Goal: Information Seeking & Learning: Learn about a topic

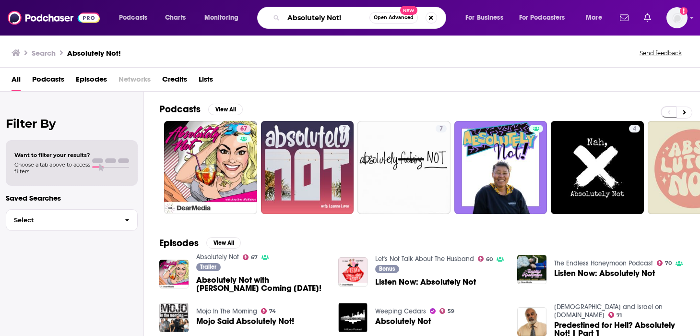
drag, startPoint x: 354, startPoint y: 22, endPoint x: 258, endPoint y: 22, distance: 96.4
click at [258, 22] on div "Absolutely Not! Open Advanced New" at bounding box center [351, 18] width 189 height 22
paste input "Woman Inc."
type input "Woman Inc."
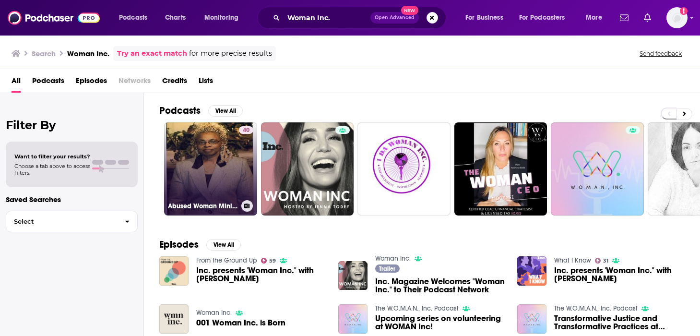
click at [225, 162] on link "40 Abused Woman Ministries Inc" at bounding box center [210, 168] width 93 height 93
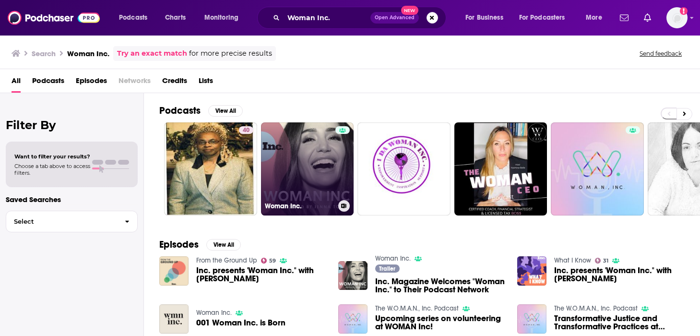
click at [332, 190] on link "Woman Inc." at bounding box center [307, 168] width 93 height 93
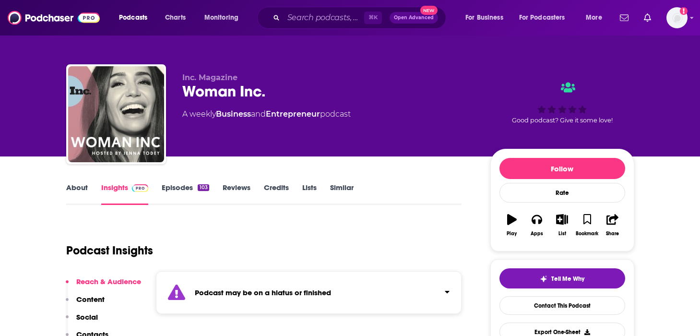
scroll to position [68, 0]
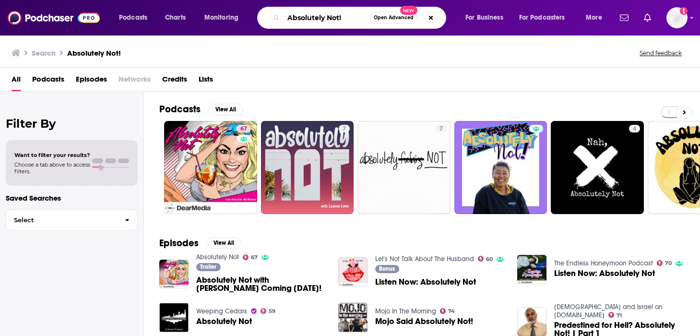
drag, startPoint x: 346, startPoint y: 19, endPoint x: 267, endPoint y: 19, distance: 79.1
click at [267, 19] on div "Absolutely Not! Open Advanced New" at bounding box center [351, 18] width 189 height 22
paste input "The Failure Factor Season 5"
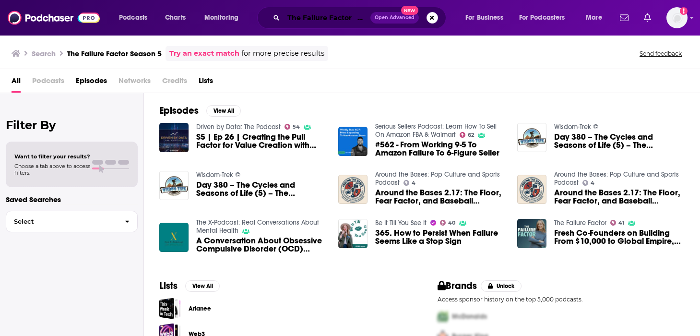
click at [328, 16] on input "The Failure Factor Season 5" at bounding box center [326, 17] width 87 height 15
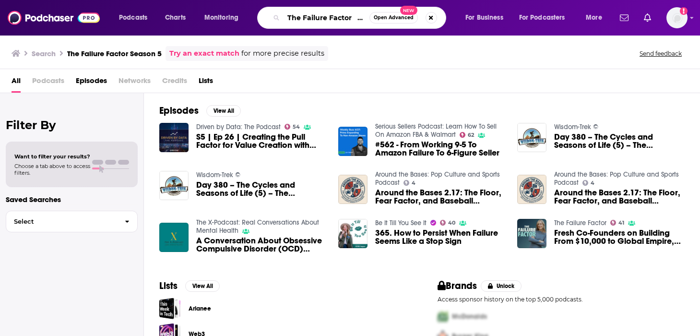
scroll to position [0, 23]
drag, startPoint x: 353, startPoint y: 20, endPoint x: 508, endPoint y: 19, distance: 154.4
click at [508, 19] on div "Podcasts Charts Monitoring The Failure Factor Season 5 Open Advanced New For Bu…" at bounding box center [361, 18] width 499 height 22
type input "The Failure Factor"
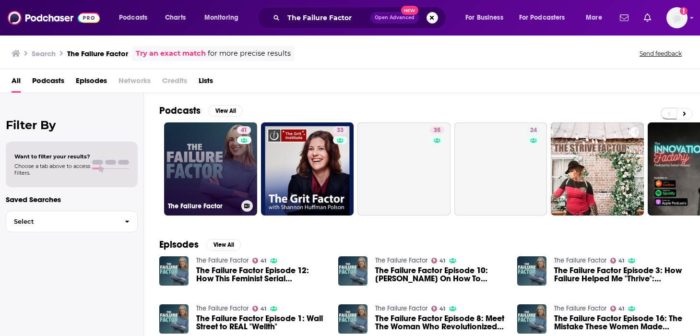
click at [209, 176] on link "41 The Failure Factor" at bounding box center [210, 168] width 93 height 93
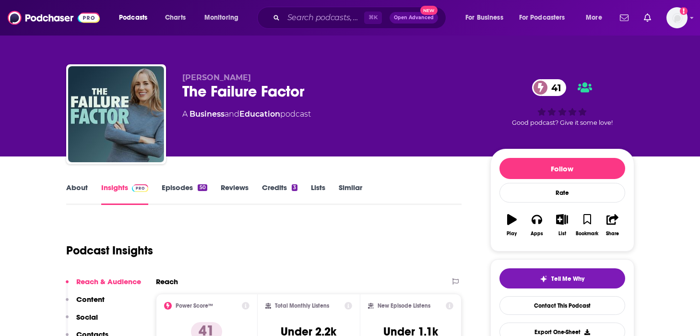
scroll to position [80, 0]
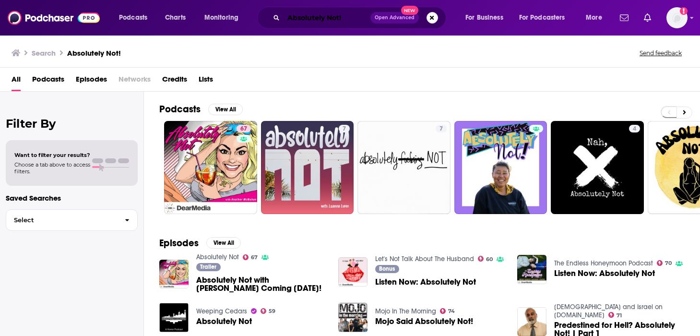
drag, startPoint x: 344, startPoint y: 18, endPoint x: 221, endPoint y: 18, distance: 123.3
click at [221, 18] on div "Podcasts Charts Monitoring Absolutely Not! Open Advanced New For Business For P…" at bounding box center [361, 18] width 499 height 22
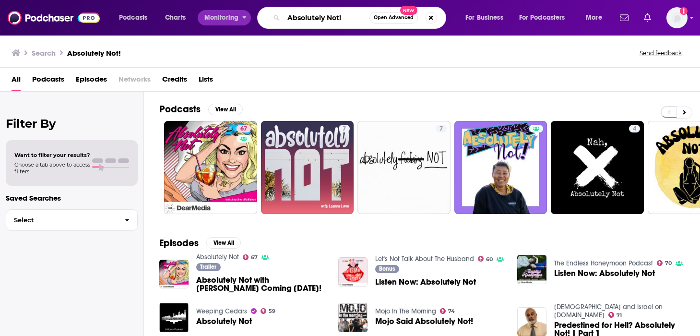
paste input "CEOs you Should Know"
type input "CEOs you Should Know"
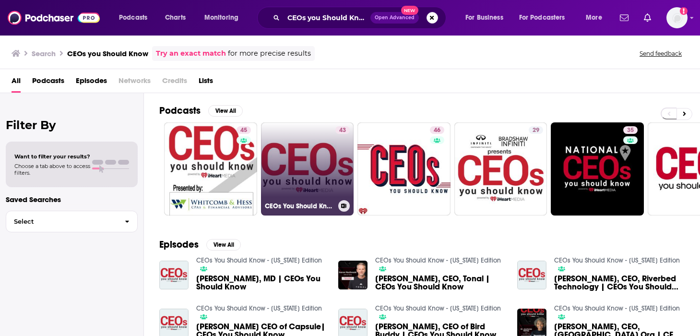
click at [295, 159] on link "43 CEOs You Should Know - Raleigh" at bounding box center [307, 168] width 93 height 93
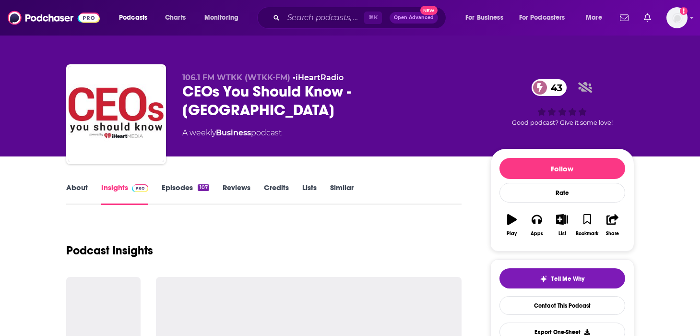
scroll to position [68, 0]
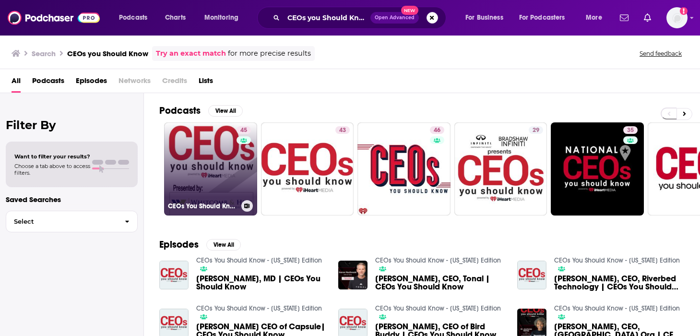
click at [171, 167] on link "45 CEOs You Should Know - Mansfield" at bounding box center [210, 168] width 93 height 93
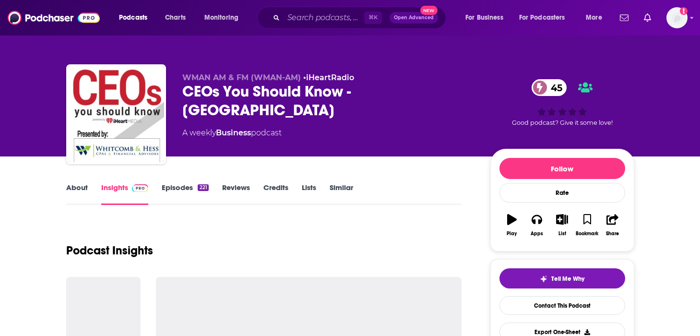
scroll to position [66, 0]
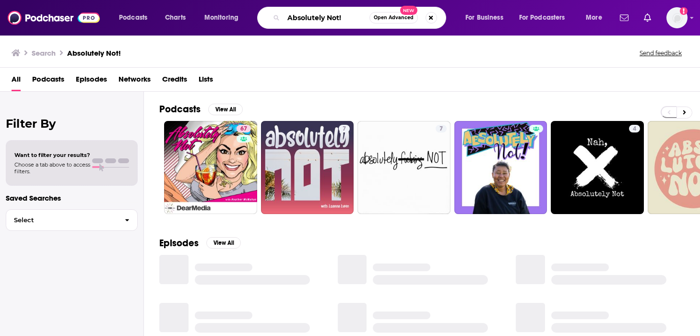
drag, startPoint x: 350, startPoint y: 14, endPoint x: 276, endPoint y: 14, distance: 74.3
click at [277, 14] on div "Absolutely Not! Open Advanced New" at bounding box center [351, 18] width 189 height 22
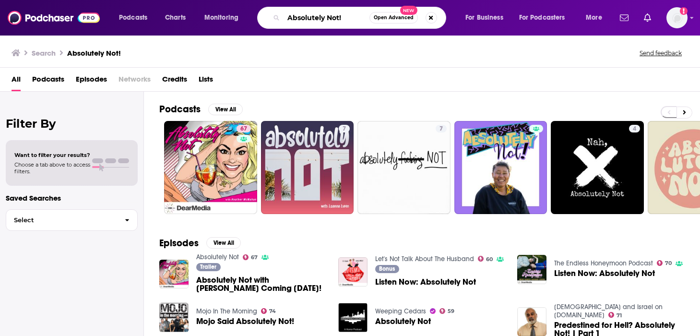
paste input "Entrepreneur's How Success Happens"
type input "Entrepreneur's How Success Happens"
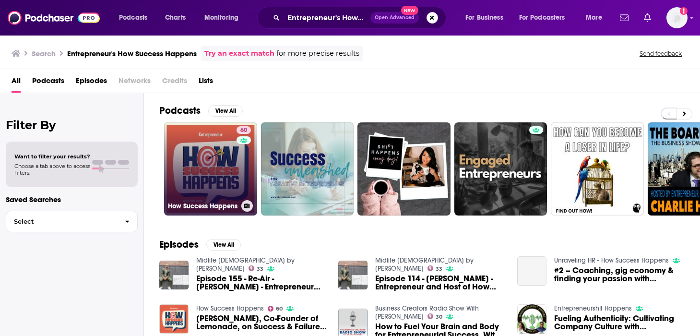
click at [185, 197] on link "60 How Success Happens" at bounding box center [210, 168] width 93 height 93
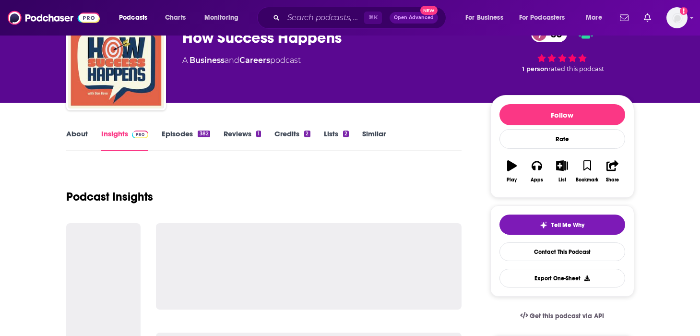
scroll to position [88, 0]
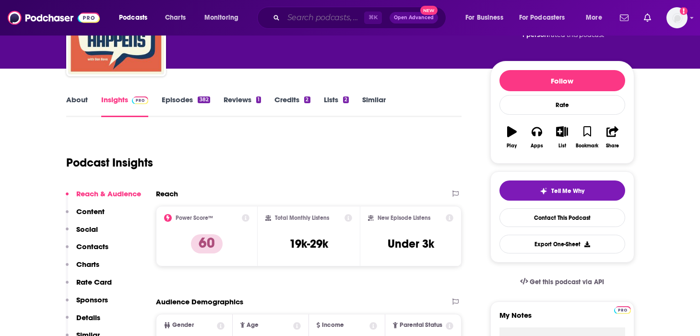
click at [303, 15] on input "Search podcasts, credits, & more..." at bounding box center [323, 17] width 81 height 15
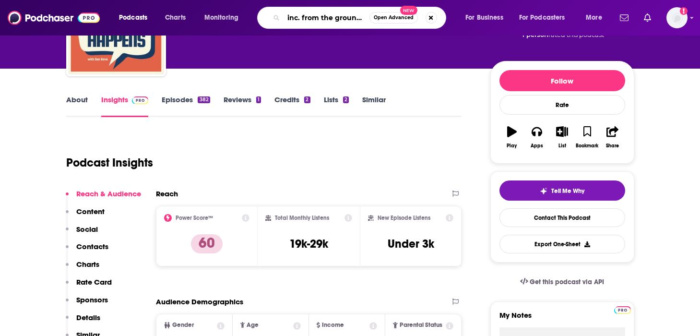
scroll to position [0, 7]
type input "inc. from the ground up"
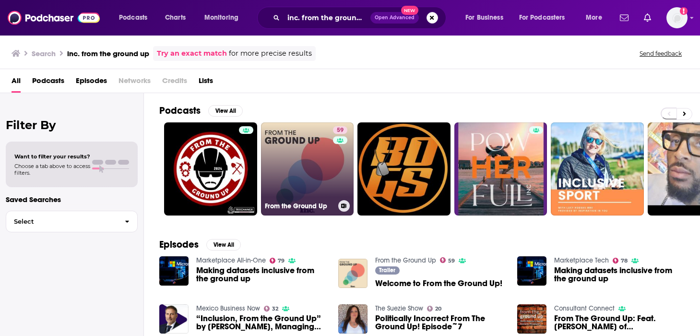
click at [315, 170] on link "59 From the Ground Up" at bounding box center [307, 168] width 93 height 93
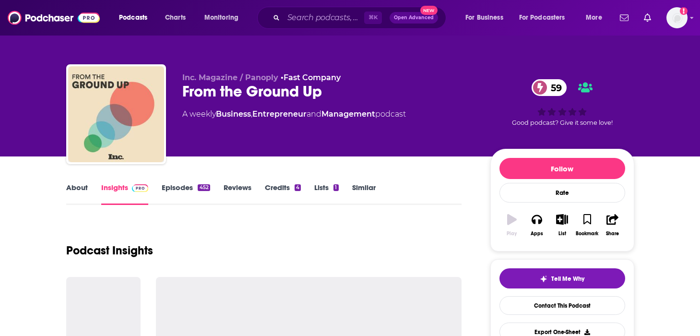
scroll to position [125, 0]
